Goal: Information Seeking & Learning: Learn about a topic

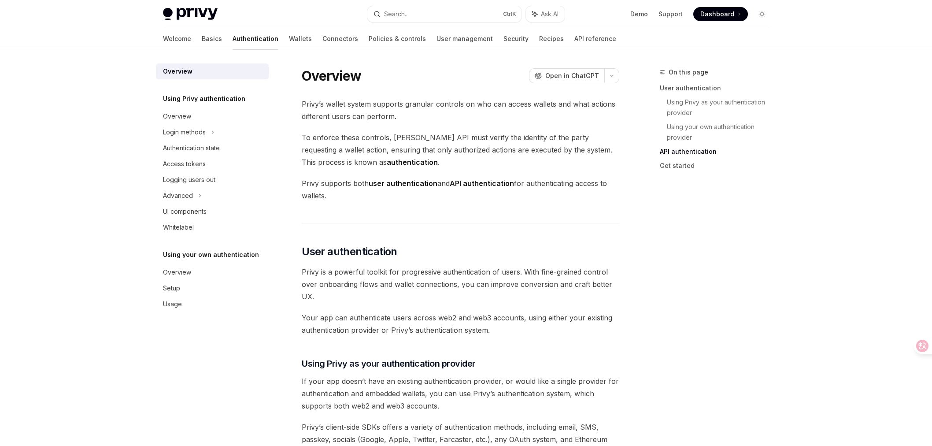
scroll to position [659, 0]
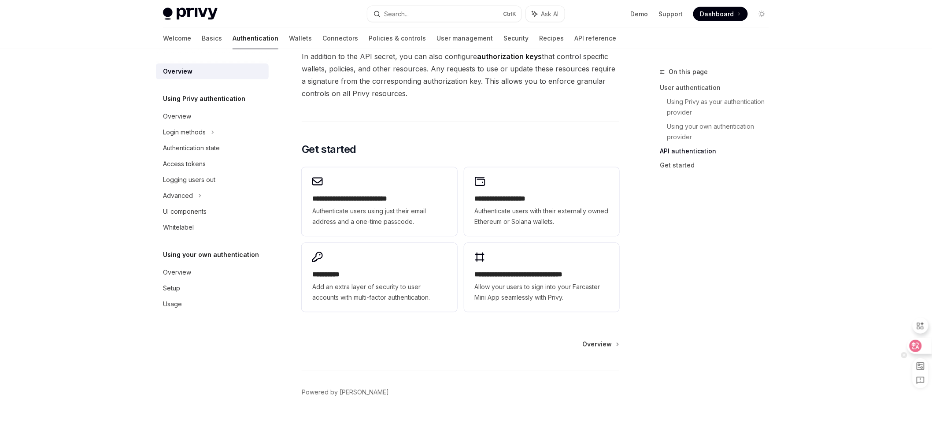
click at [908, 343] on div at bounding box center [919, 346] width 24 height 16
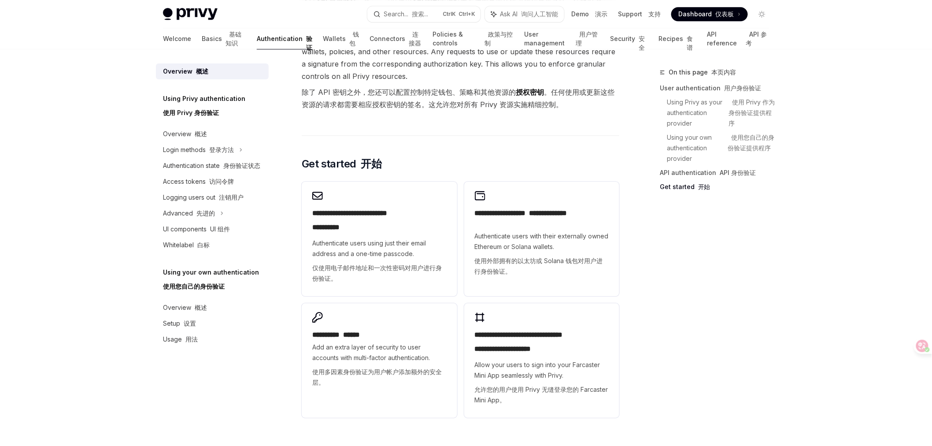
scroll to position [1076, 0]
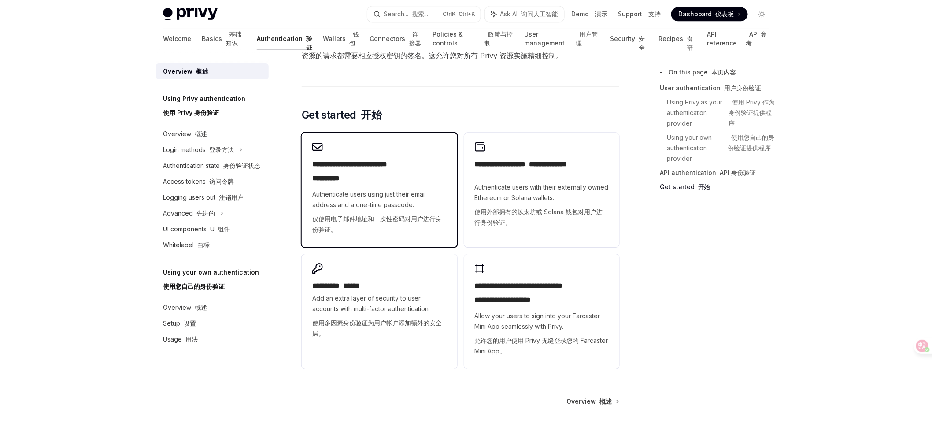
click at [403, 166] on h2 "**********" at bounding box center [379, 173] width 134 height 28
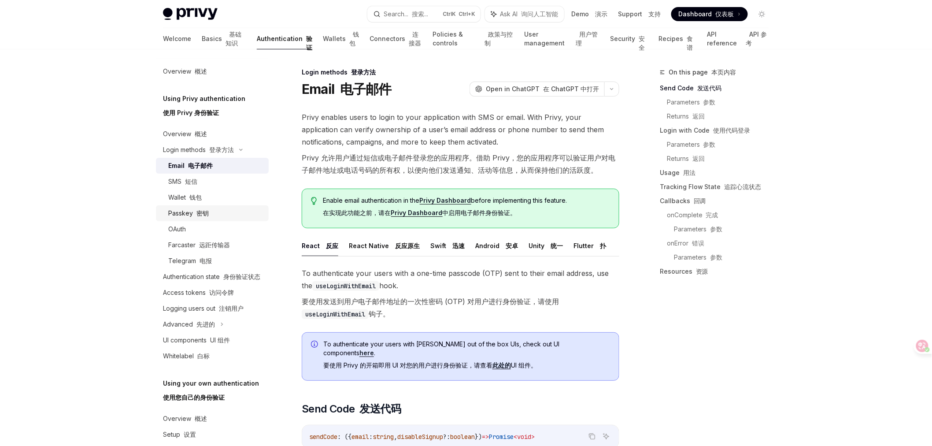
click at [199, 214] on font "密钥" at bounding box center [202, 212] width 12 height 7
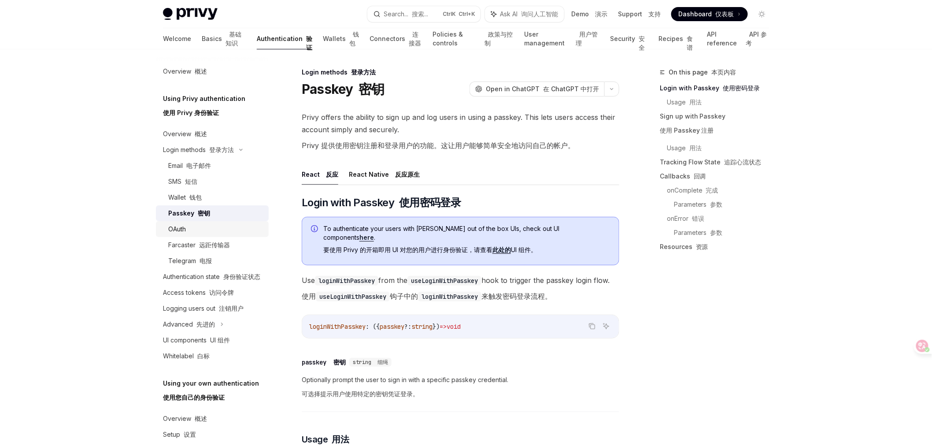
click at [193, 231] on div "OAuth" at bounding box center [215, 229] width 95 height 11
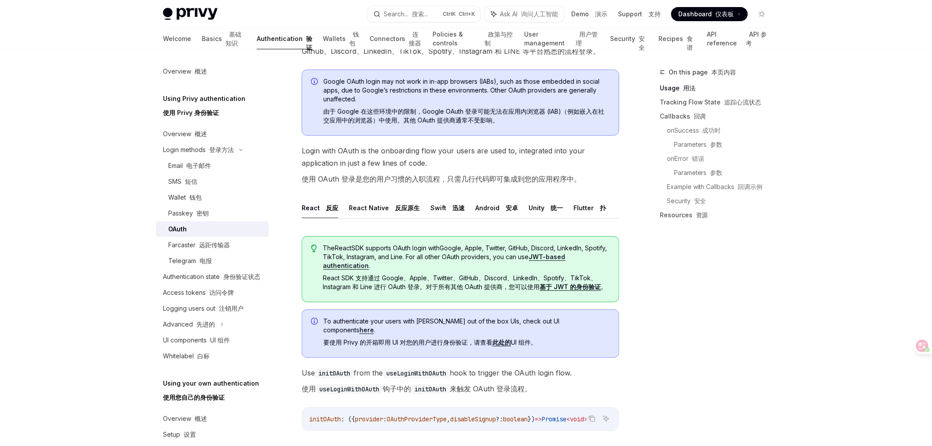
scroll to position [147, 0]
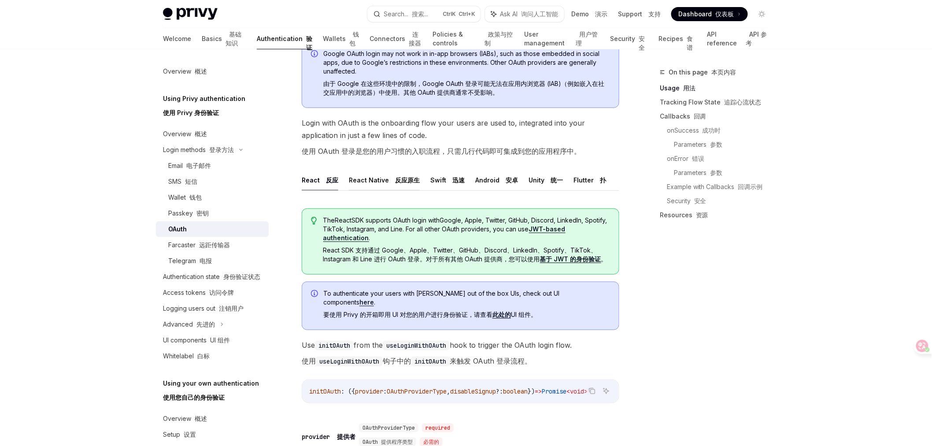
click at [391, 181] on font at bounding box center [393, 179] width 4 height 7
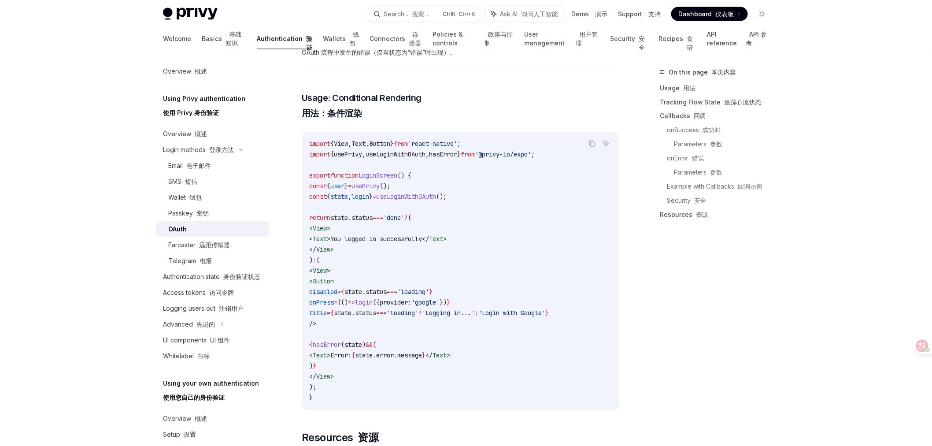
scroll to position [1748, 0]
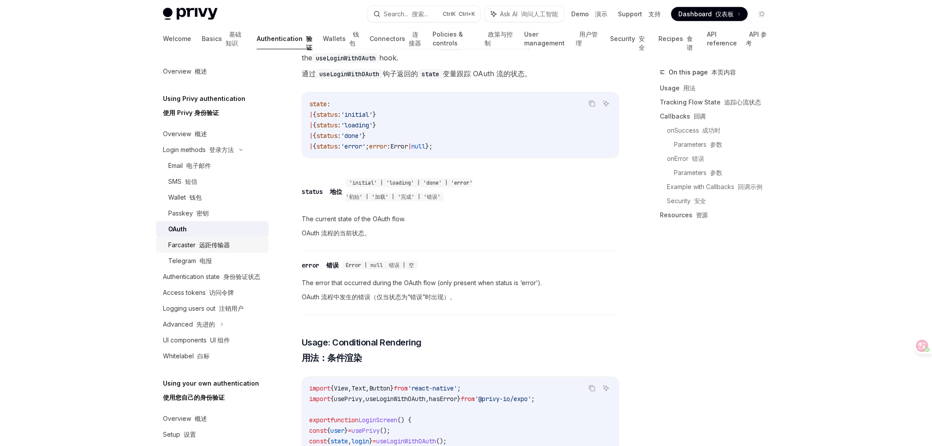
click at [210, 245] on font "远距传输器" at bounding box center [214, 244] width 31 height 7
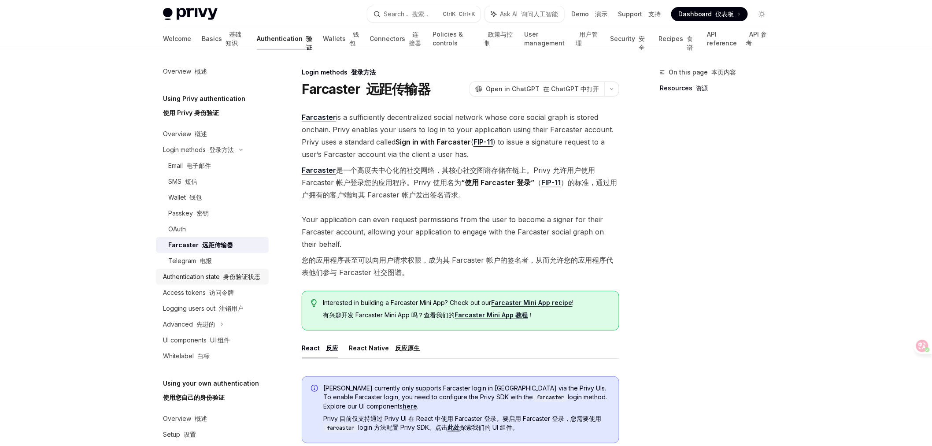
click at [231, 280] on div "Authentication state 身份验证状态" at bounding box center [211, 276] width 97 height 11
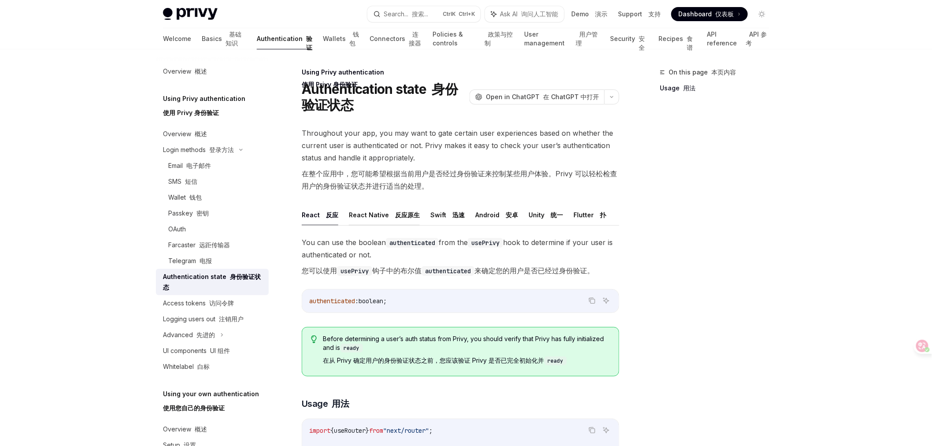
click at [360, 212] on button "React Native 反应原生" at bounding box center [384, 214] width 71 height 21
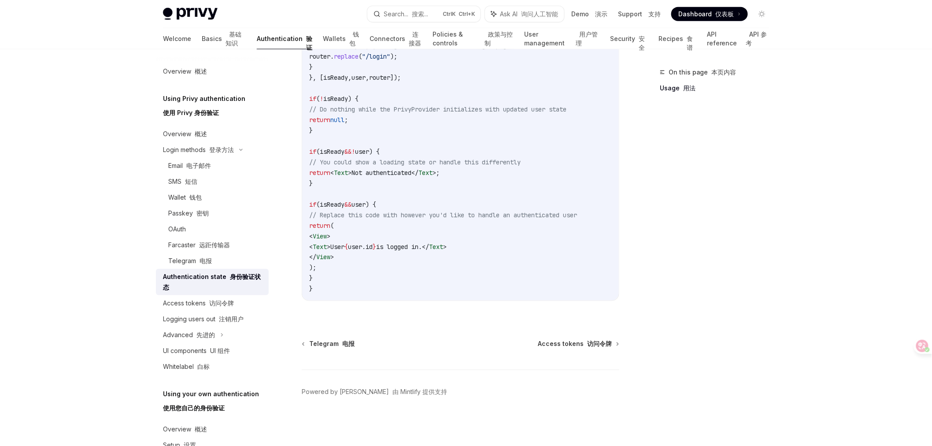
scroll to position [458, 0]
click at [225, 298] on div "Access tokens 访问令牌" at bounding box center [198, 303] width 71 height 11
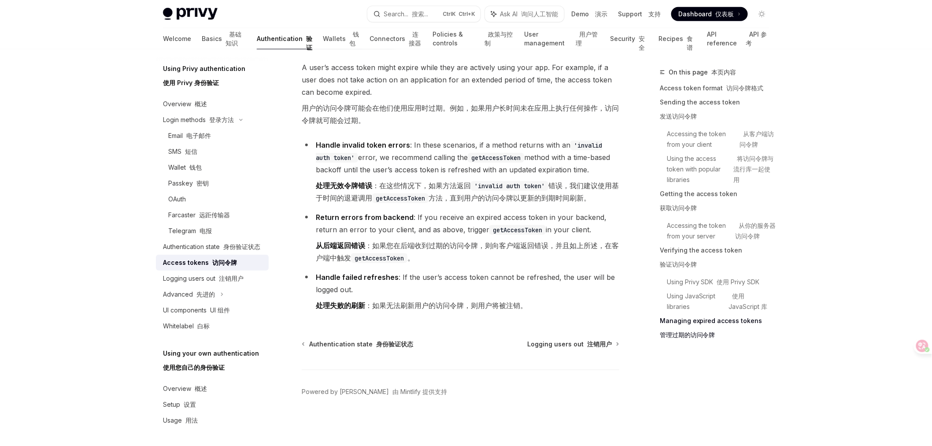
scroll to position [3145, 0]
click at [205, 179] on font "密钥" at bounding box center [202, 182] width 12 height 7
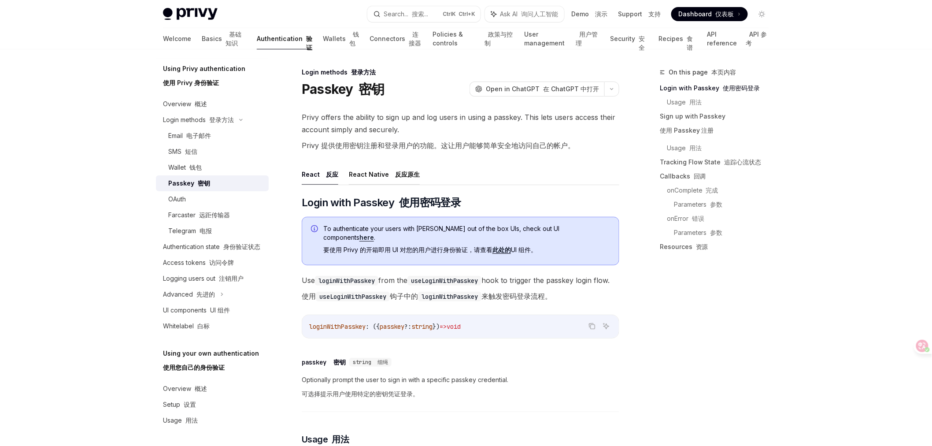
click at [399, 173] on font "反应原生" at bounding box center [407, 173] width 25 height 7
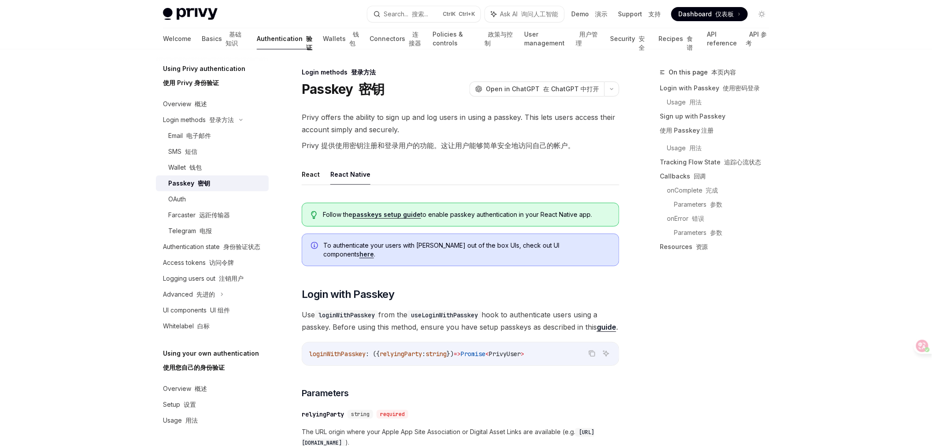
type textarea "*"
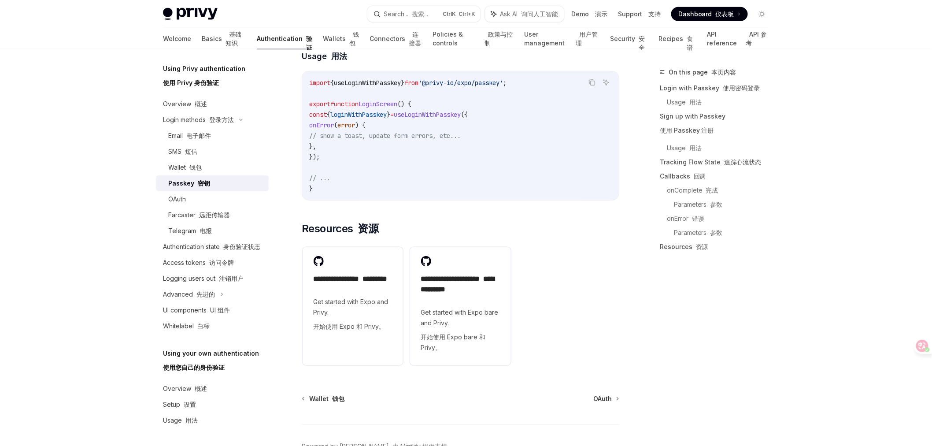
scroll to position [3147, 0]
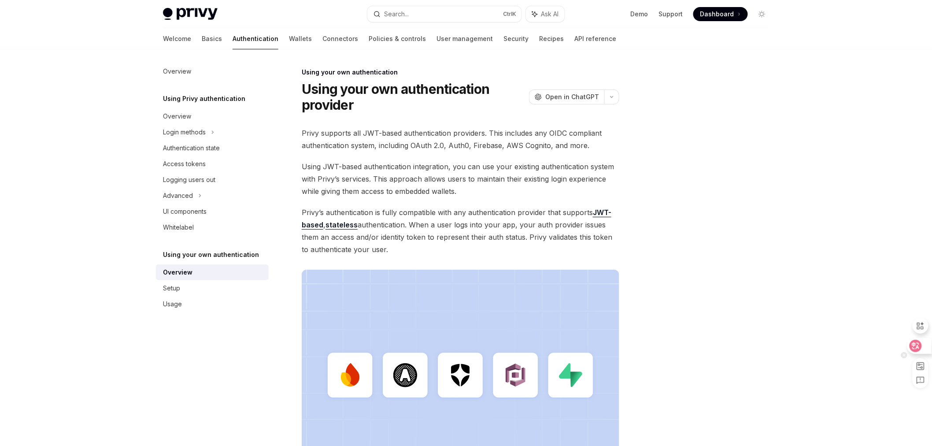
click at [914, 347] on icon at bounding box center [915, 345] width 9 height 9
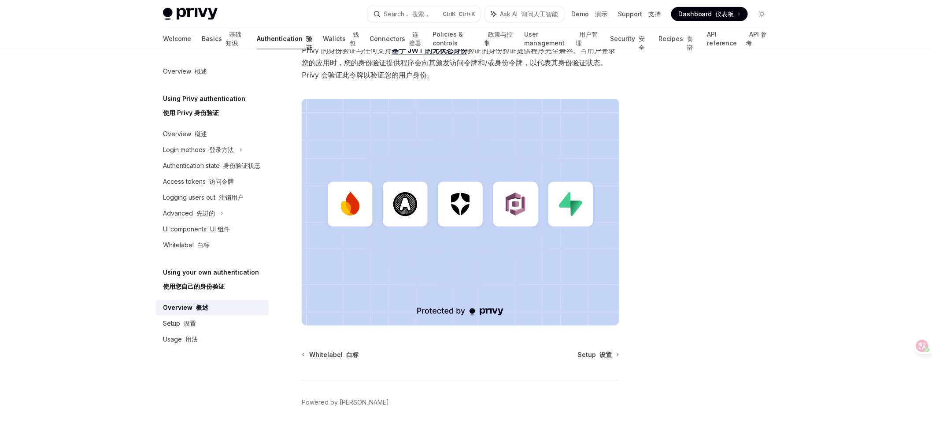
scroll to position [327, 0]
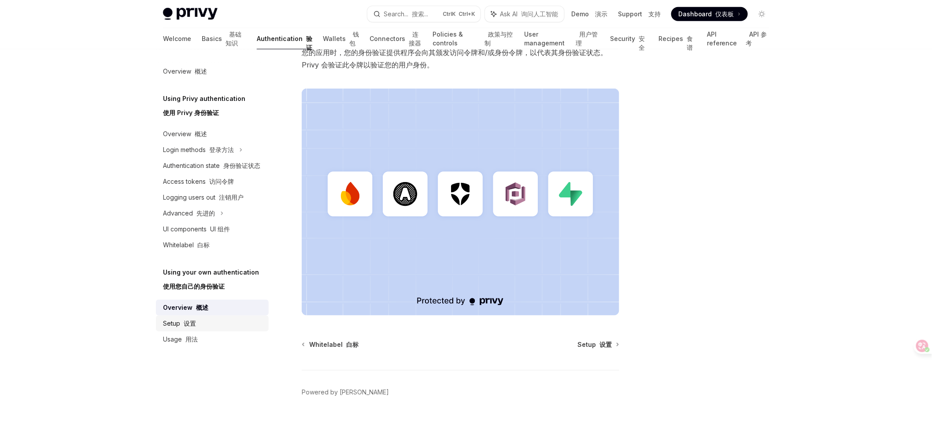
click at [195, 319] on font "设置" at bounding box center [190, 322] width 12 height 7
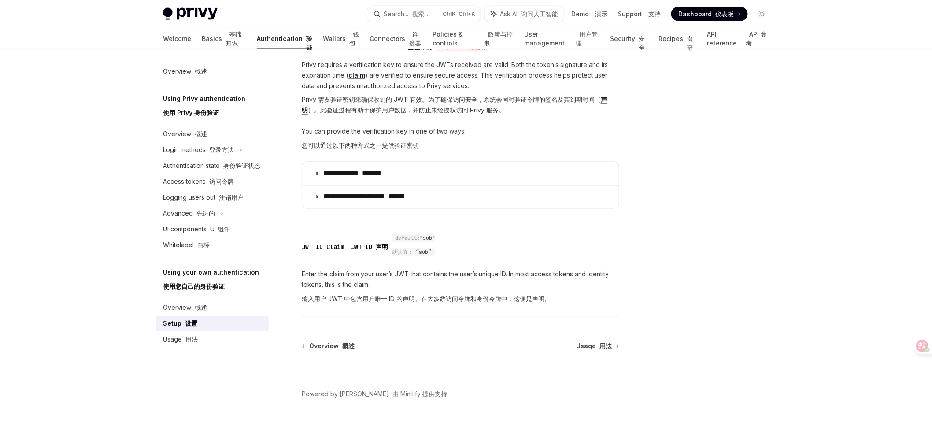
scroll to position [600, 0]
click at [199, 336] on div "Usage 用法" at bounding box center [213, 339] width 100 height 11
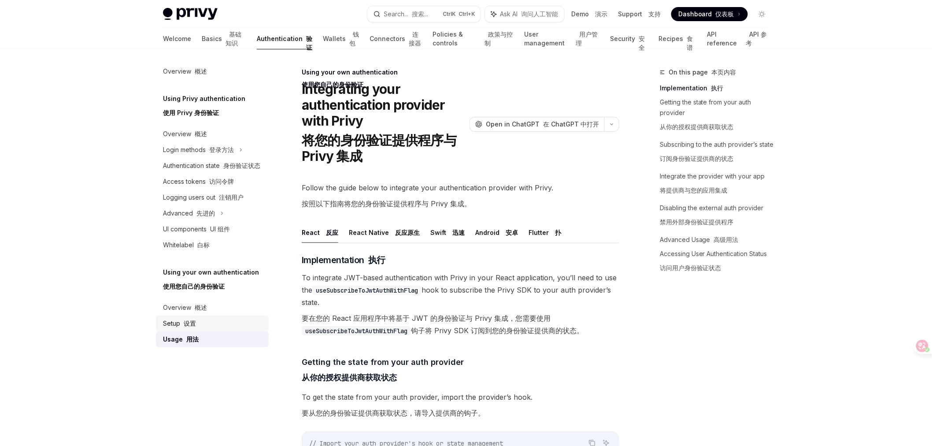
click at [201, 321] on div "Setup 设置" at bounding box center [213, 323] width 100 height 11
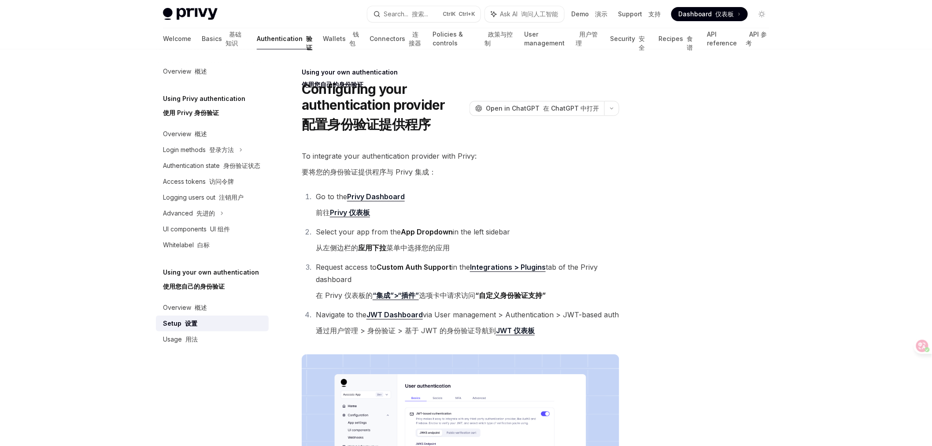
click at [756, 214] on div at bounding box center [709, 256] width 134 height 379
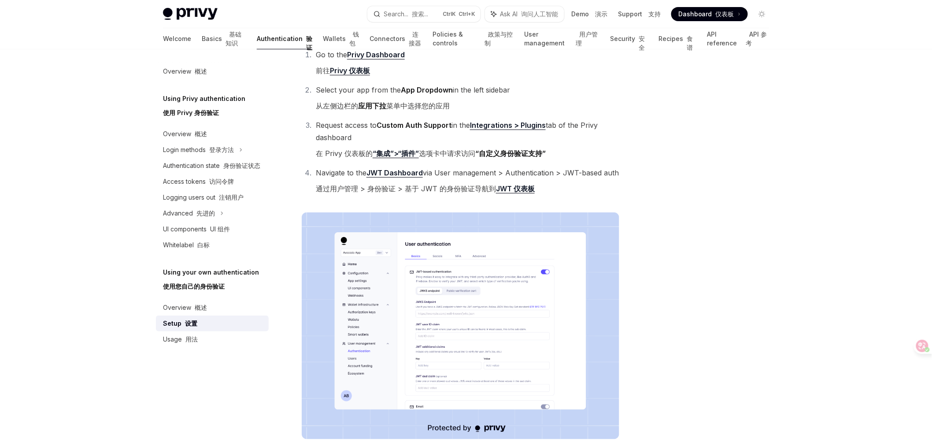
scroll to position [195, 0]
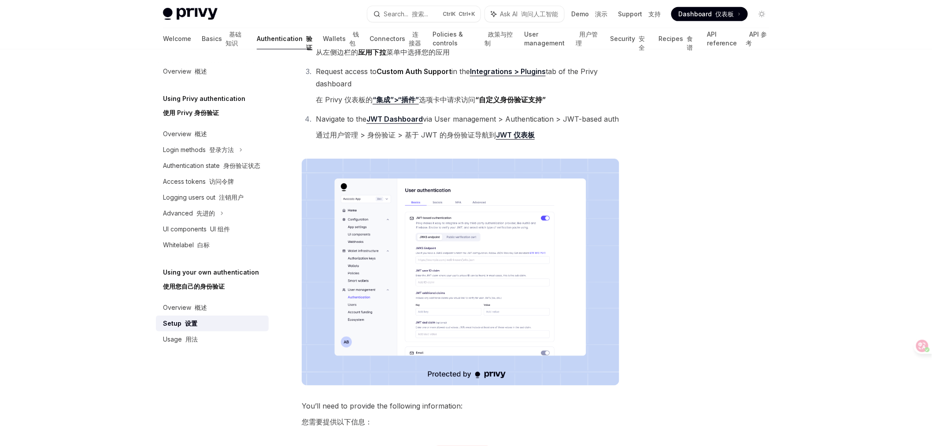
click at [520, 271] on img at bounding box center [460, 272] width 317 height 227
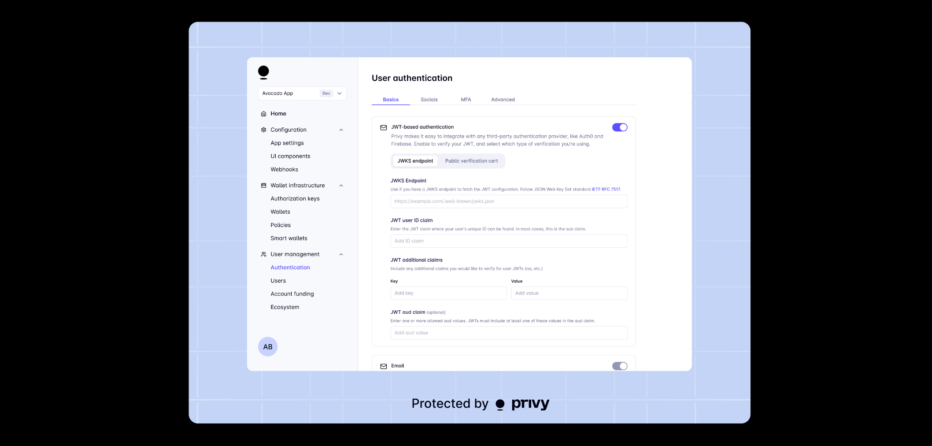
click at [827, 200] on div at bounding box center [466, 223] width 932 height 446
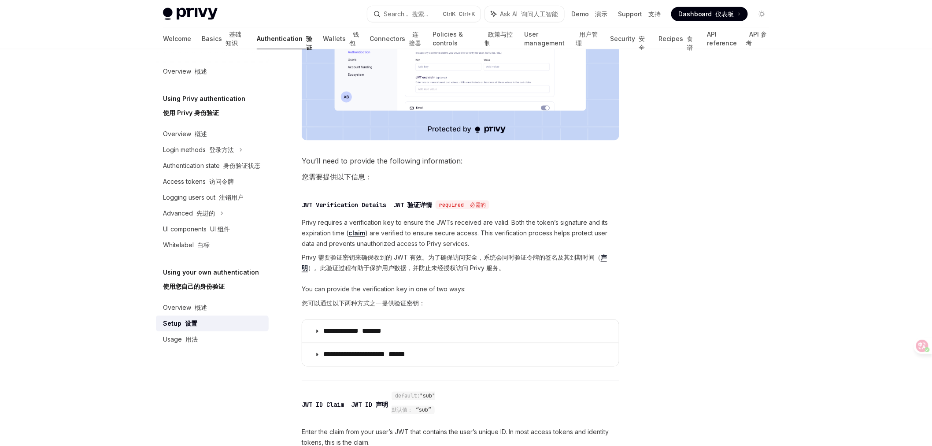
scroll to position [489, 0]
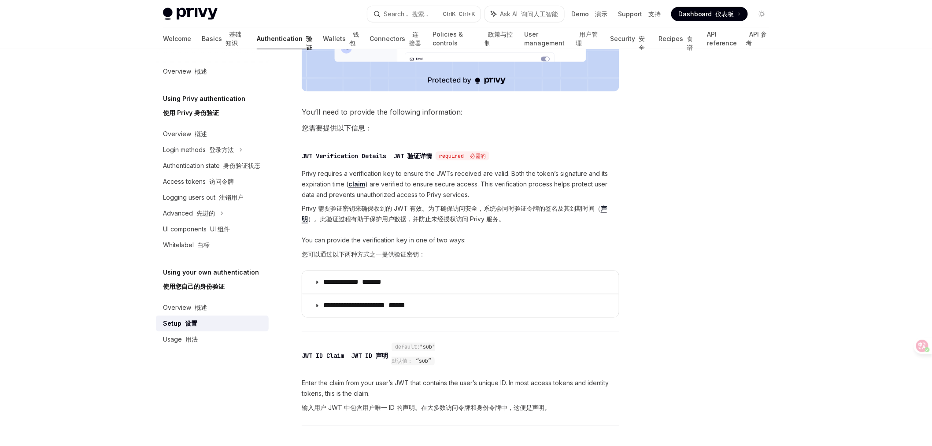
click at [707, 141] on div at bounding box center [709, 256] width 134 height 379
click at [612, 239] on span "You can provide the verification key in one of two ways: 您可以通过以下两种方式之一提供验证密钥：" at bounding box center [460, 249] width 317 height 28
click at [111, 190] on div "Privy Docs home page Search... 搜索... Ctrl K Ctrl+K Ask AI 询问人工智能 Demo 演示 Suppor…" at bounding box center [466, 34] width 932 height 1046
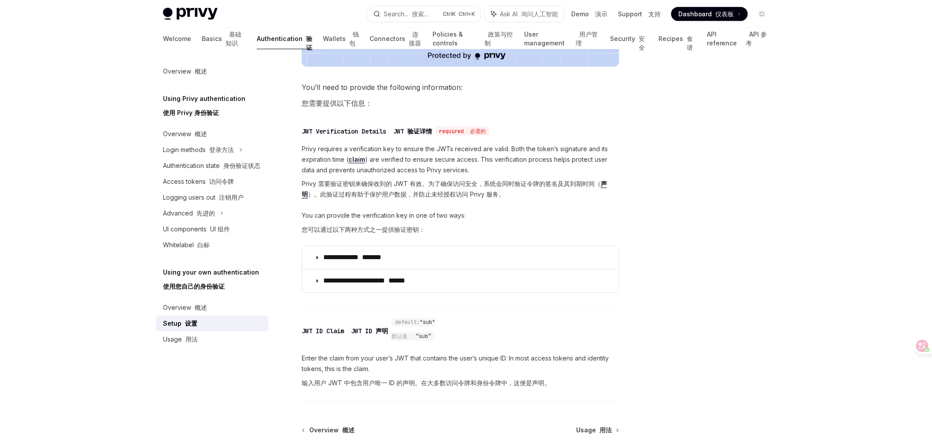
scroll to position [538, 0]
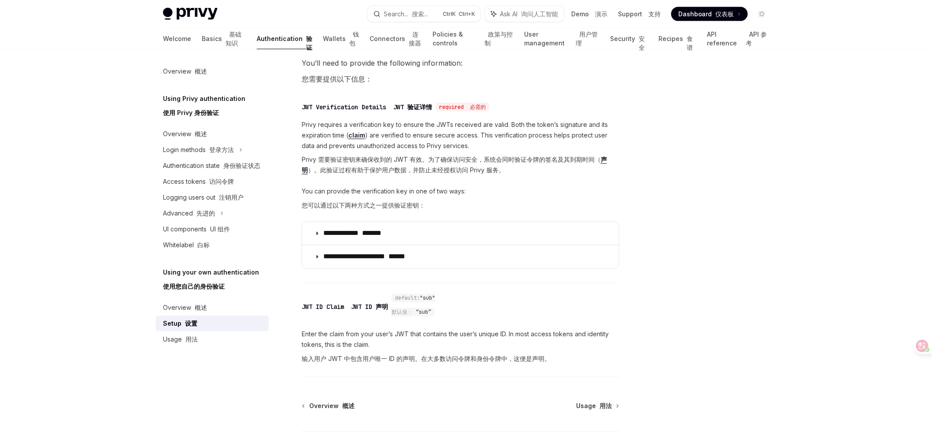
drag, startPoint x: 776, startPoint y: 173, endPoint x: 770, endPoint y: 165, distance: 10.3
click at [776, 173] on div "Overview 概述 Using Privy authentication 使用 Privy 身份验证 Overview 概述 Login methods …" at bounding box center [466, 9] width 648 height 996
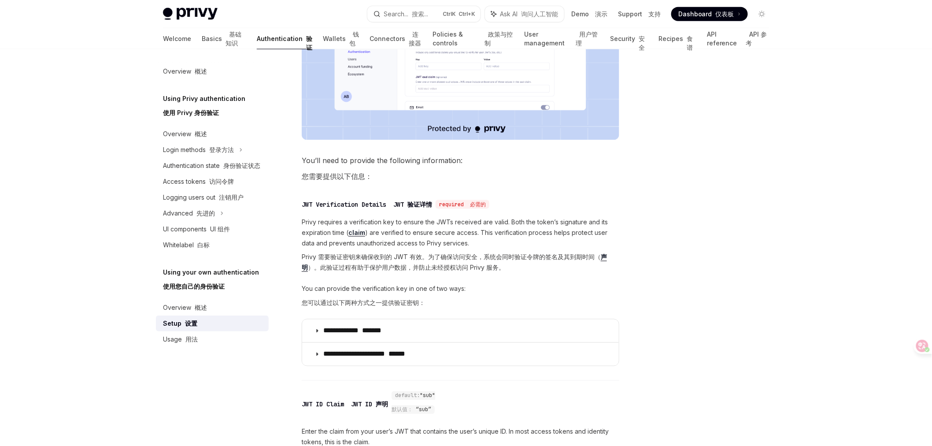
scroll to position [440, 0]
click at [195, 309] on font "概述" at bounding box center [201, 306] width 12 height 7
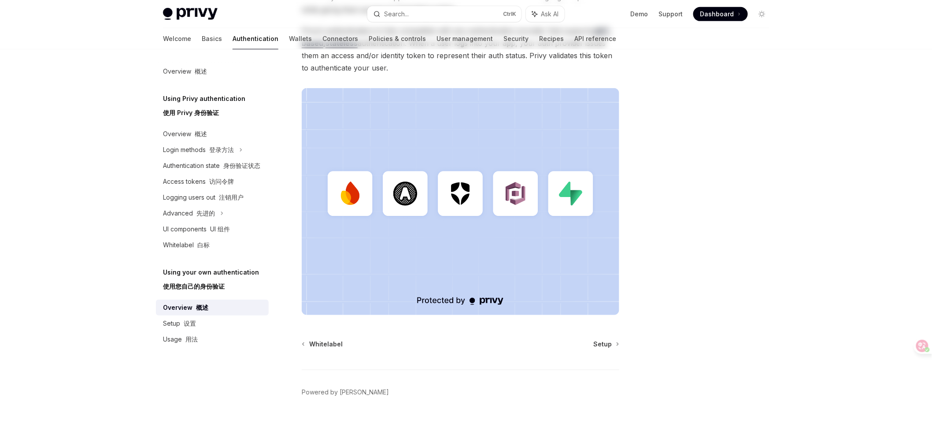
type textarea "*"
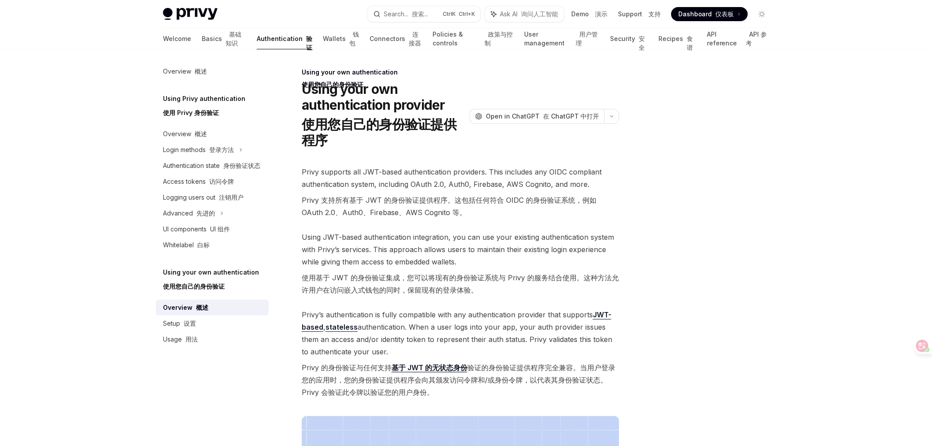
click at [68, 200] on div "Privy Docs home page Search... 搜索... Ctrl K Ctrl+K Ask AI 询问人工智能 Demo 演示 Suppor…" at bounding box center [466, 386] width 932 height 773
click at [787, 204] on div "Overview 概述 Using Privy authentication 使用 Privy 身份验证 Overview 概述 Login methods …" at bounding box center [466, 411] width 648 height 724
drag, startPoint x: 870, startPoint y: 160, endPoint x: 863, endPoint y: 170, distance: 12.6
click at [870, 160] on div "Privy Docs home page Search... 搜索... Ctrl K Ctrl+K Ask AI 询问人工智能 Demo 演示 Suppor…" at bounding box center [466, 386] width 932 height 773
